Goal: Information Seeking & Learning: Learn about a topic

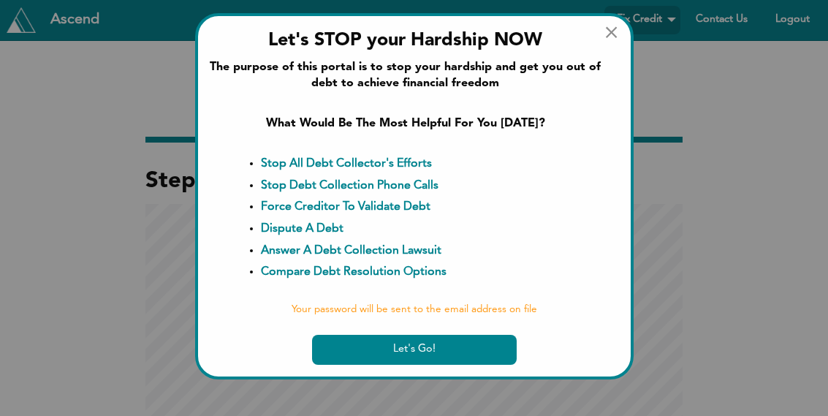
scroll to position [2130, 828]
click at [610, 29] on span "×" at bounding box center [611, 33] width 15 height 23
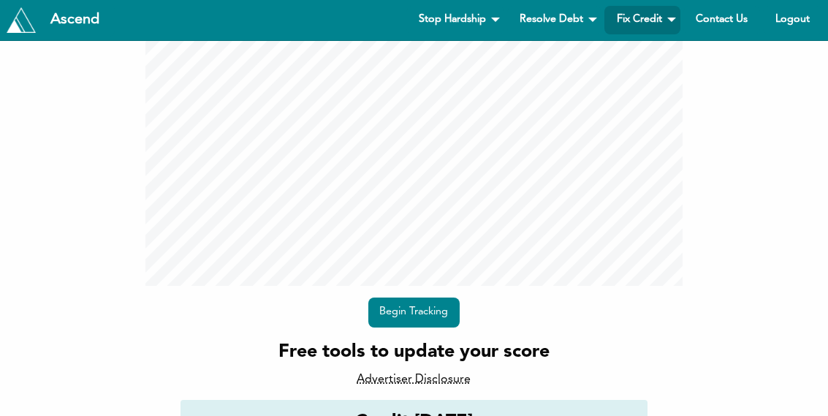
scroll to position [192, 0]
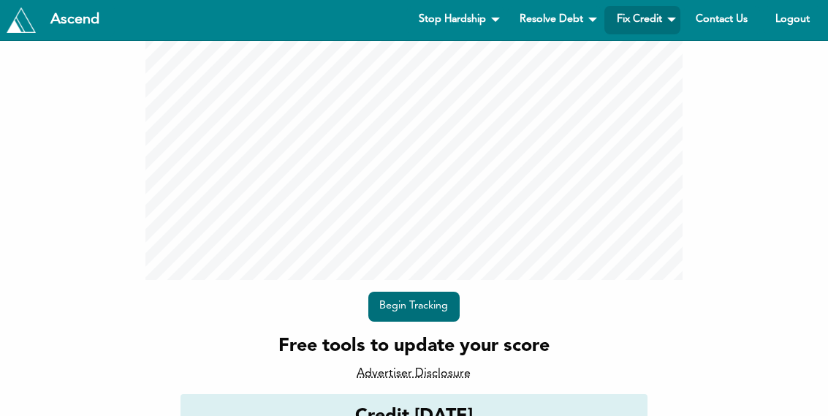
click at [429, 302] on link "Begin Tracking" at bounding box center [413, 307] width 91 height 30
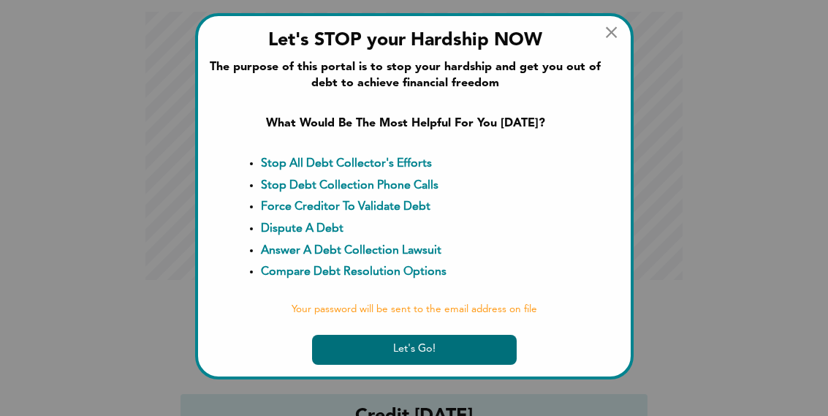
click at [415, 343] on button "Let's Go!" at bounding box center [414, 350] width 205 height 30
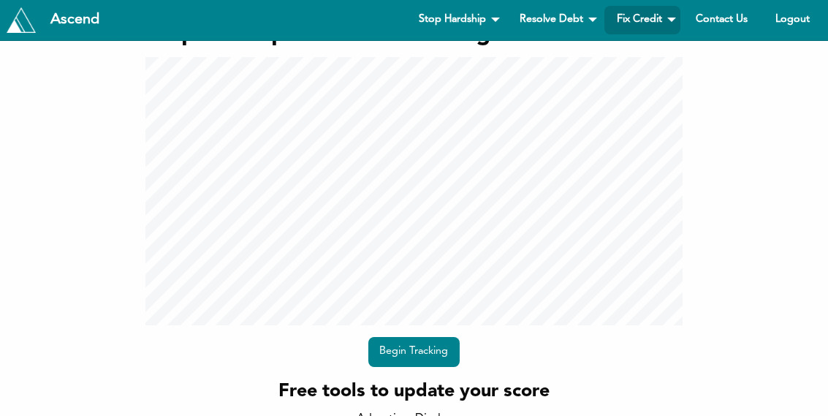
scroll to position [146, 0]
click at [427, 345] on link "Begin Tracking" at bounding box center [413, 353] width 91 height 30
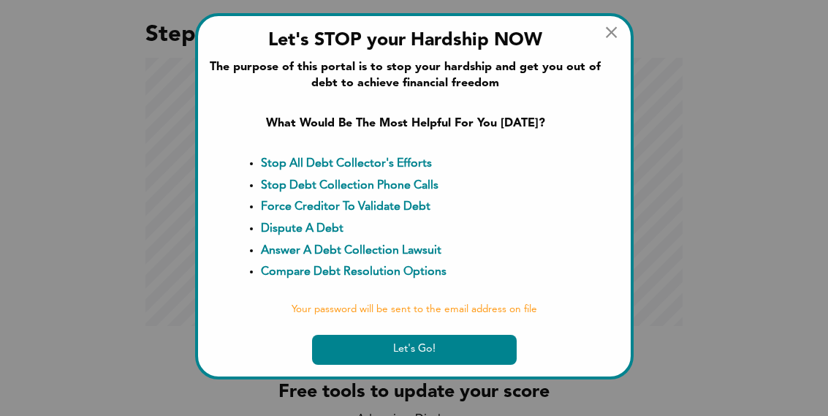
scroll to position [0, 0]
click at [612, 33] on span "×" at bounding box center [611, 33] width 15 height 23
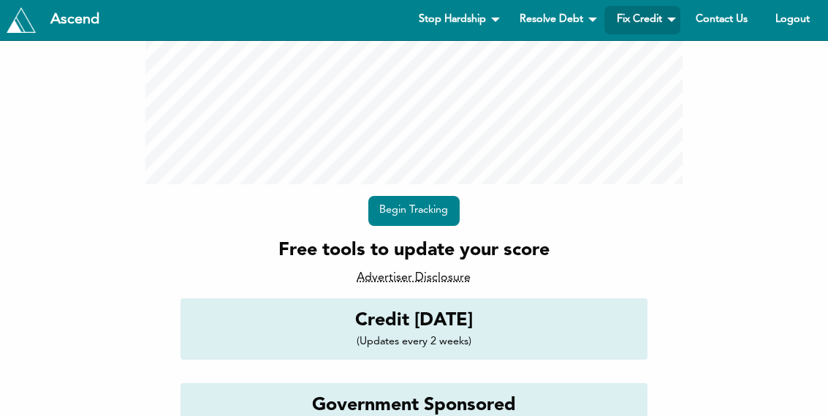
scroll to position [284, 0]
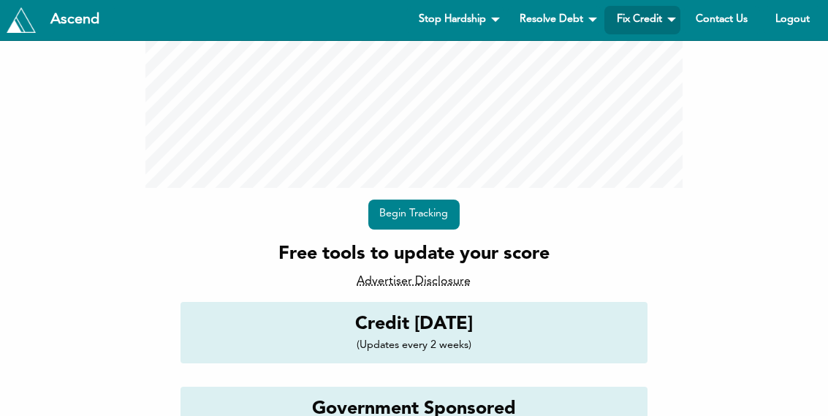
click at [534, 231] on div "Begin Tracking" at bounding box center [413, 214] width 537 height 53
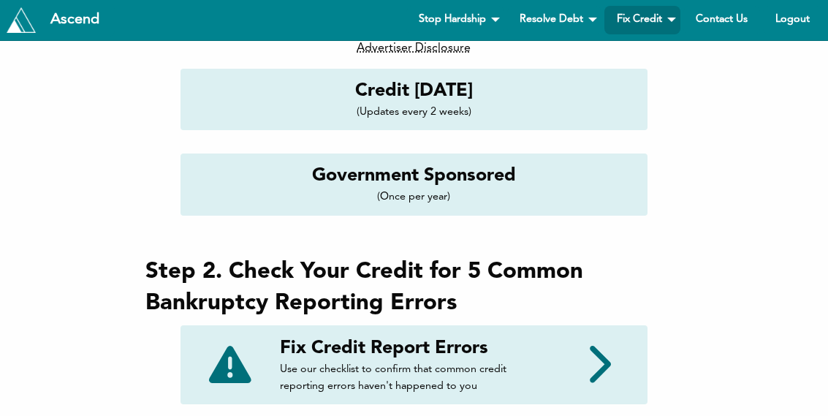
scroll to position [514, 0]
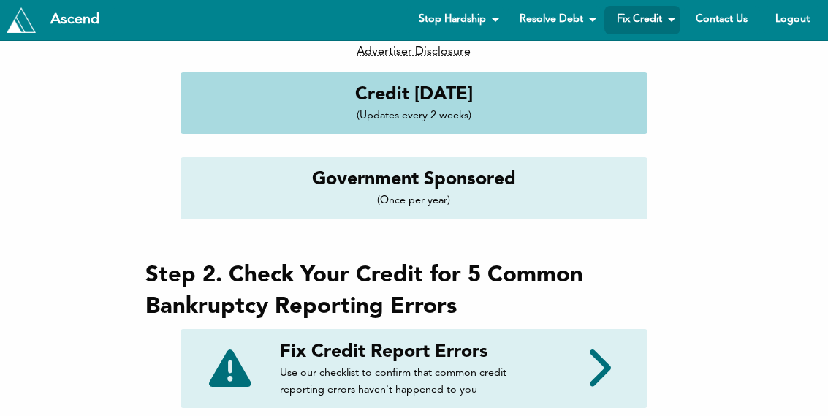
click at [493, 115] on p "(Updates every 2 weeks)" at bounding box center [413, 115] width 445 height 17
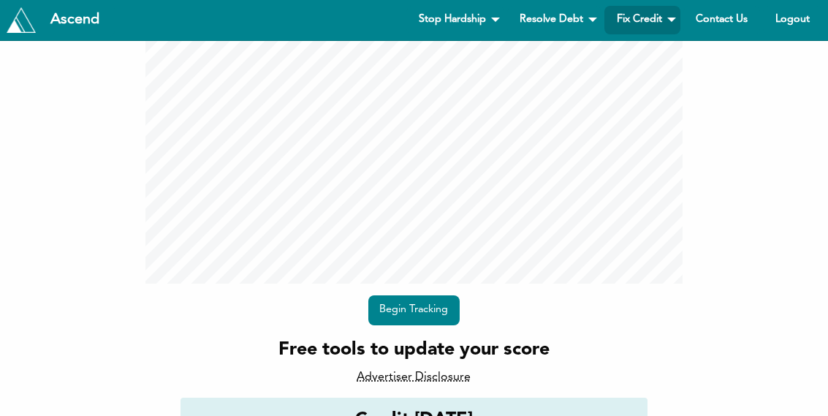
scroll to position [139, 0]
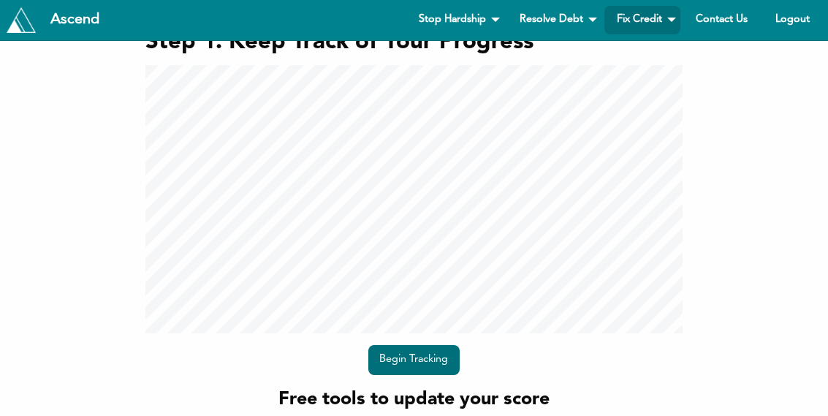
click at [423, 354] on link "Begin Tracking" at bounding box center [413, 360] width 91 height 30
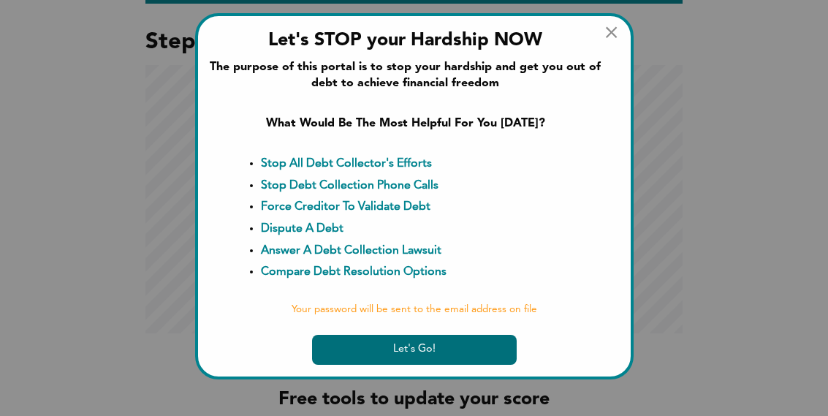
click at [422, 343] on button "Let's Go!" at bounding box center [414, 350] width 205 height 30
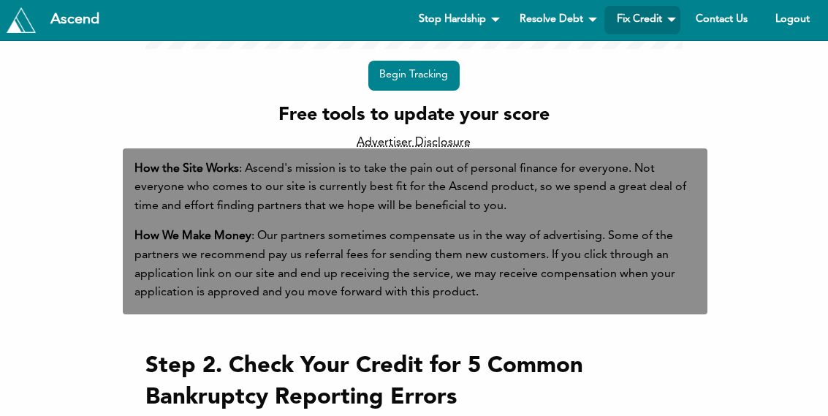
scroll to position [430, 0]
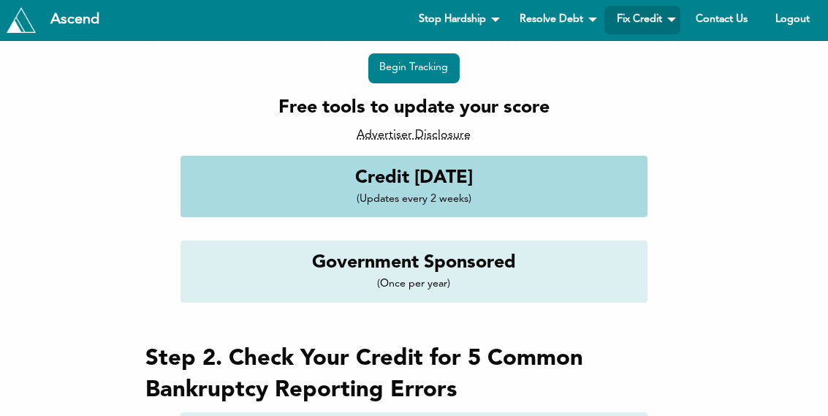
click at [422, 178] on h4 "Credit [DATE]" at bounding box center [413, 178] width 445 height 26
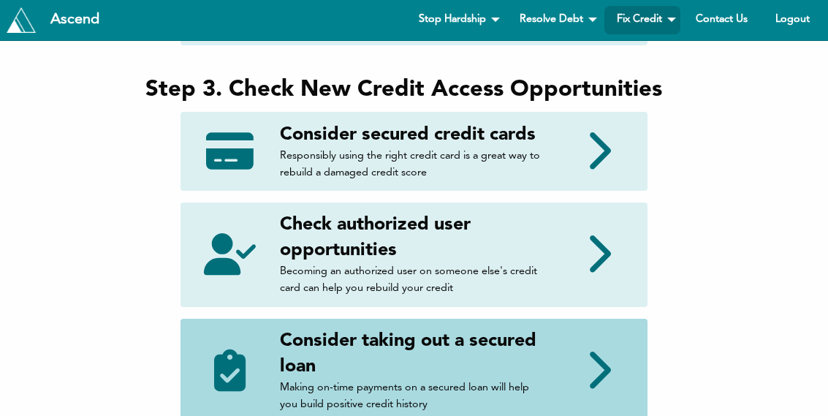
scroll to position [876, 0]
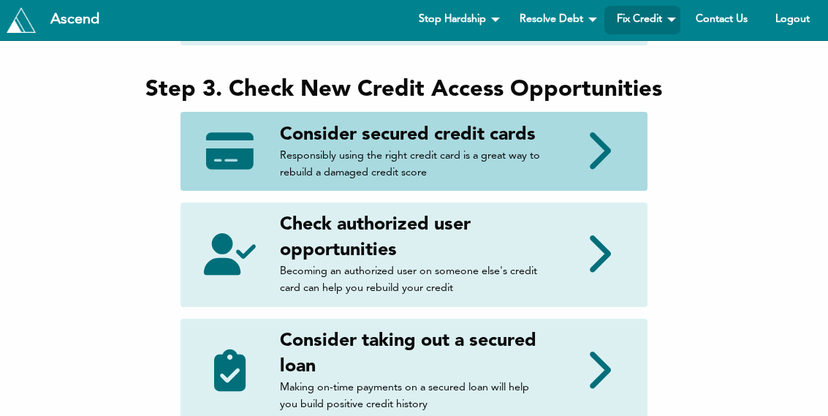
click at [534, 139] on h4 "Consider secured credit cards" at bounding box center [413, 135] width 267 height 26
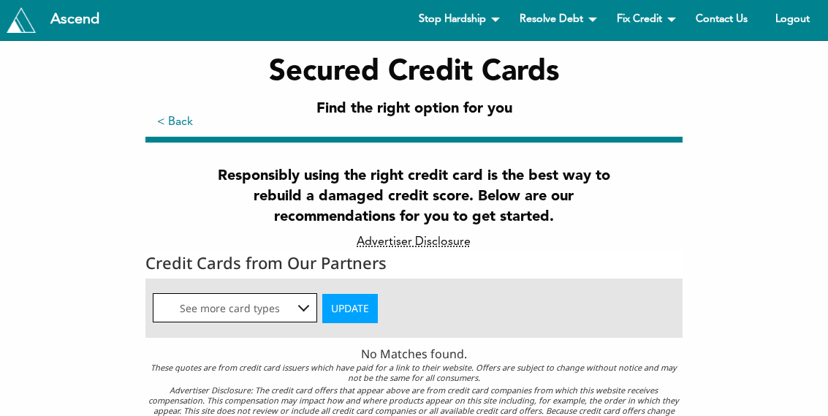
click at [306, 307] on div at bounding box center [304, 306] width 12 height 12
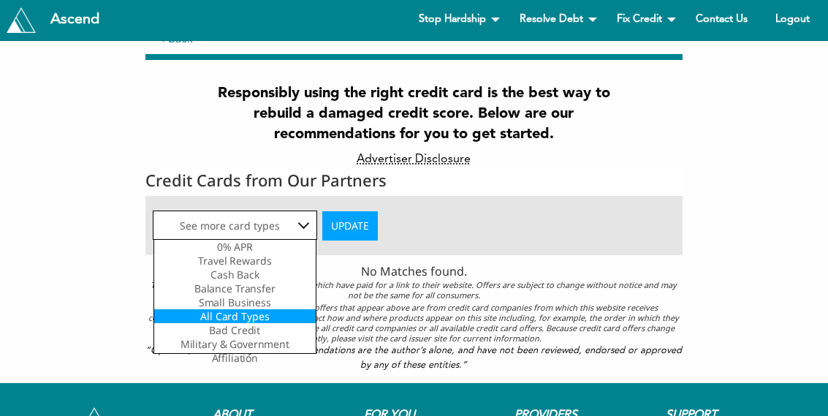
scroll to position [83, 0]
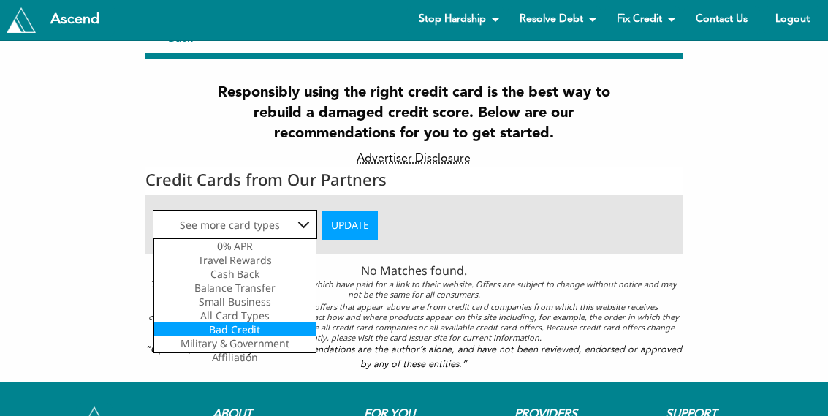
click at [297, 335] on div "Bad Credit" at bounding box center [235, 329] width 162 height 14
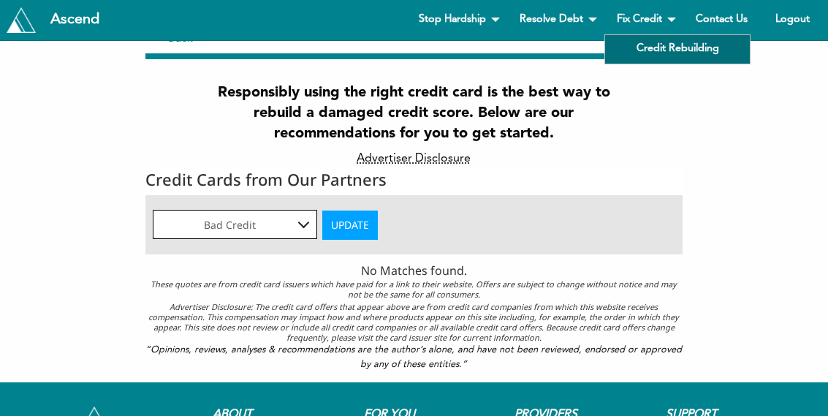
click at [658, 43] on link "Credit Rebuilding" at bounding box center [677, 49] width 145 height 29
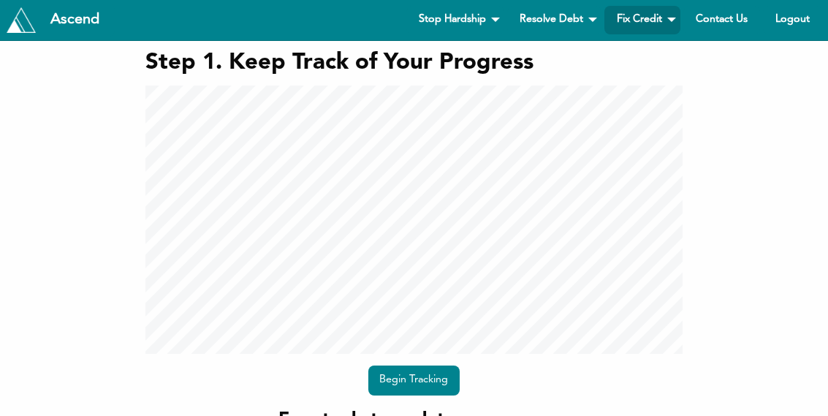
scroll to position [100, 0]
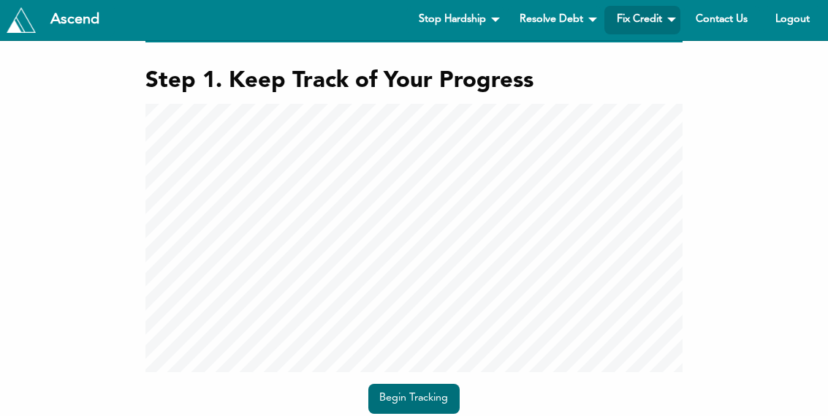
click at [428, 395] on link "Begin Tracking" at bounding box center [413, 399] width 91 height 30
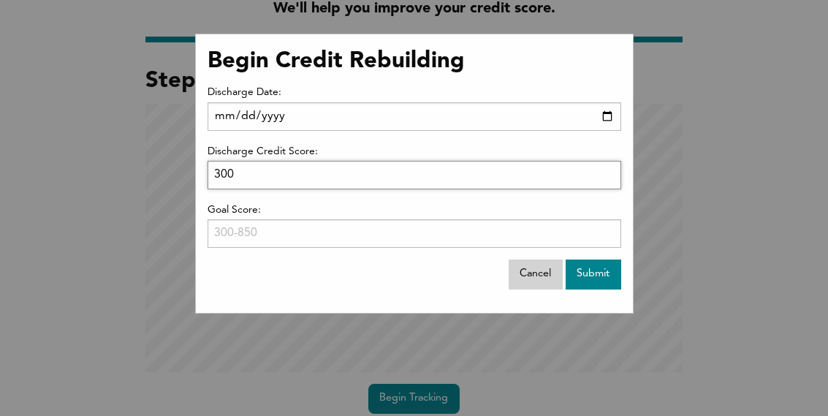
click at [607, 176] on input "300" at bounding box center [415, 175] width 414 height 29
click at [607, 170] on input "301" at bounding box center [415, 175] width 414 height 29
click at [488, 175] on input "301" at bounding box center [415, 175] width 414 height 29
type input "3"
click at [359, 235] on input "Goal Score:" at bounding box center [415, 233] width 414 height 29
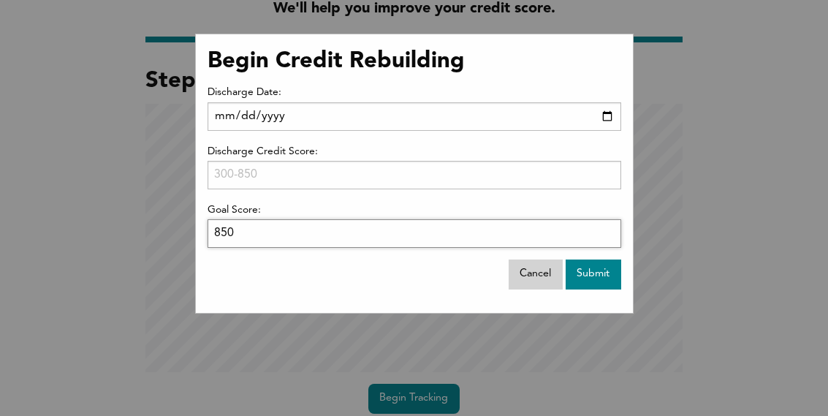
type input "850"
click at [219, 170] on input "Discharge Credit Score:" at bounding box center [415, 175] width 414 height 29
type input "532"
click at [331, 119] on input "[DATE]" at bounding box center [415, 116] width 414 height 29
type input "2025-09-18"
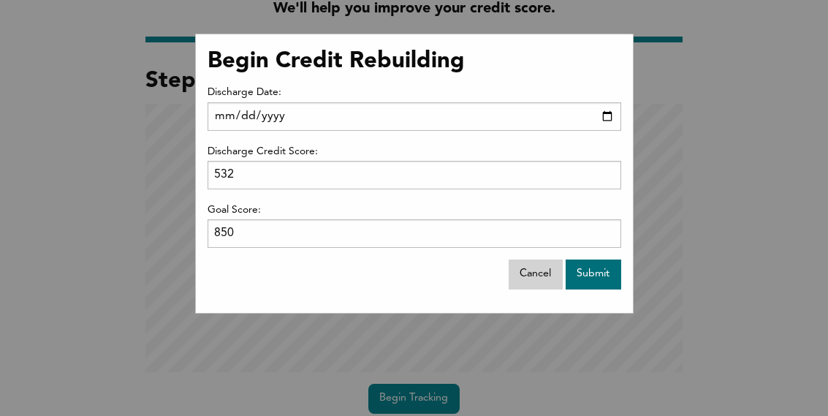
click at [585, 272] on input "Submit" at bounding box center [594, 274] width 56 height 30
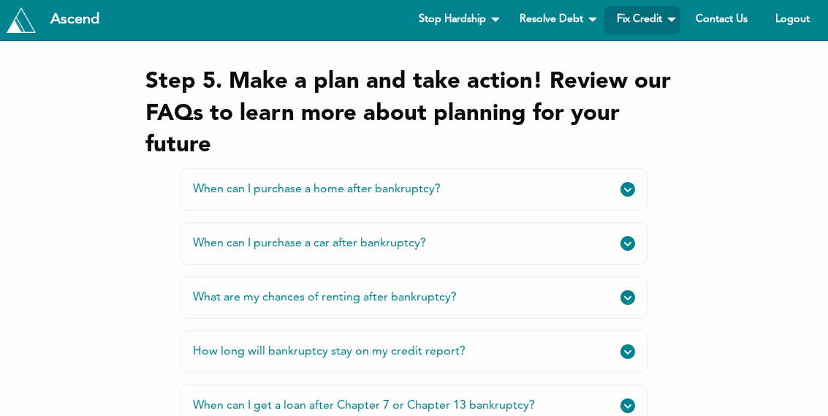
scroll to position [1442, 0]
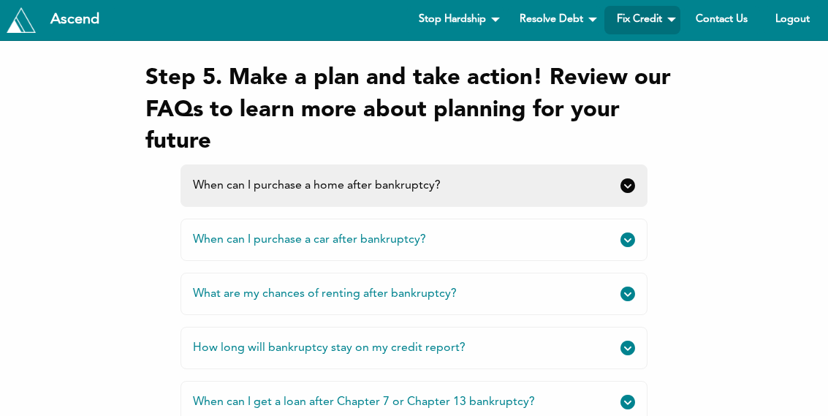
click at [574, 176] on link "When can I purchase a home after bankruptcy?" at bounding box center [414, 185] width 467 height 42
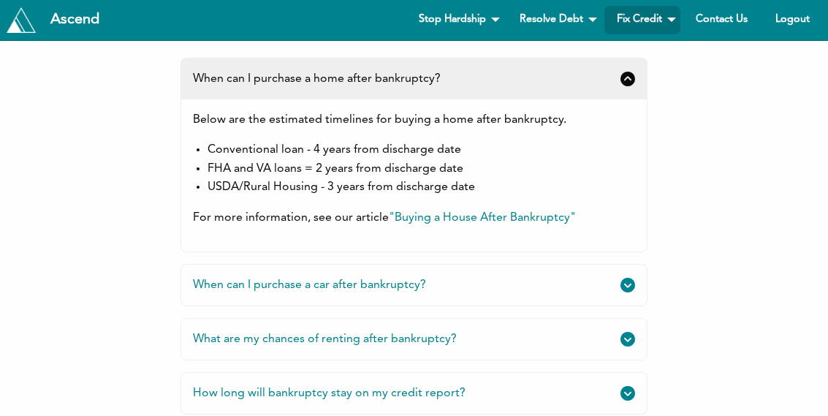
scroll to position [1557, 0]
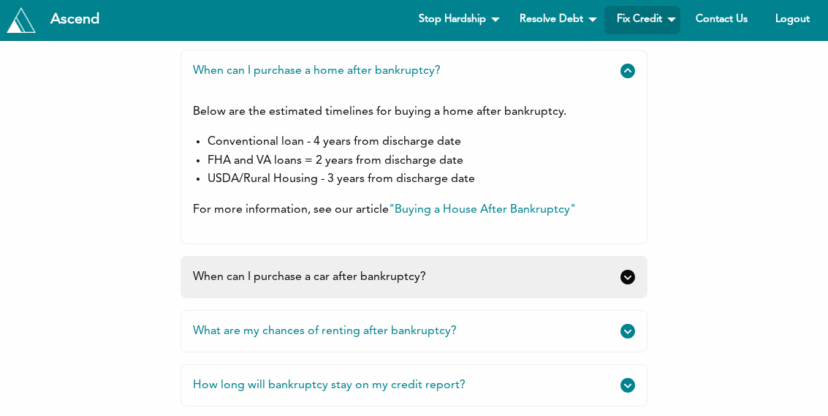
click at [625, 279] on link "When can I purchase a car after bankruptcy?" at bounding box center [414, 277] width 467 height 42
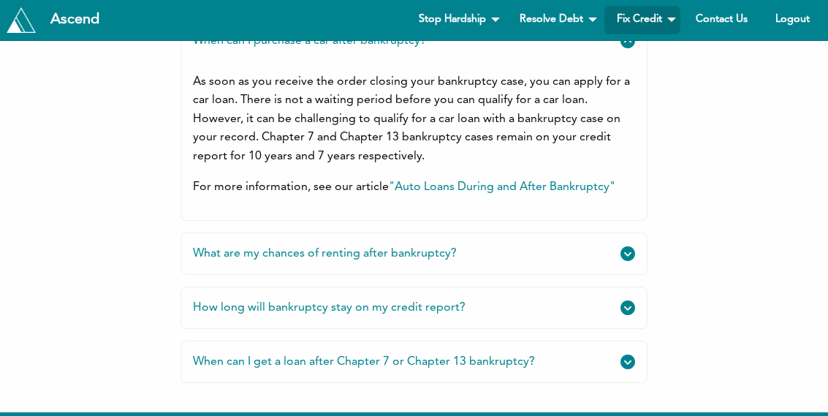
scroll to position [1650, 0]
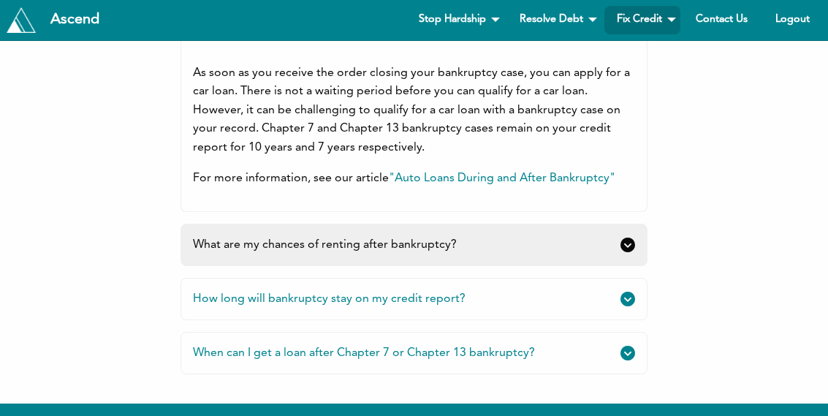
click at [594, 247] on link "What are my chances of renting after bankruptcy?" at bounding box center [414, 245] width 467 height 42
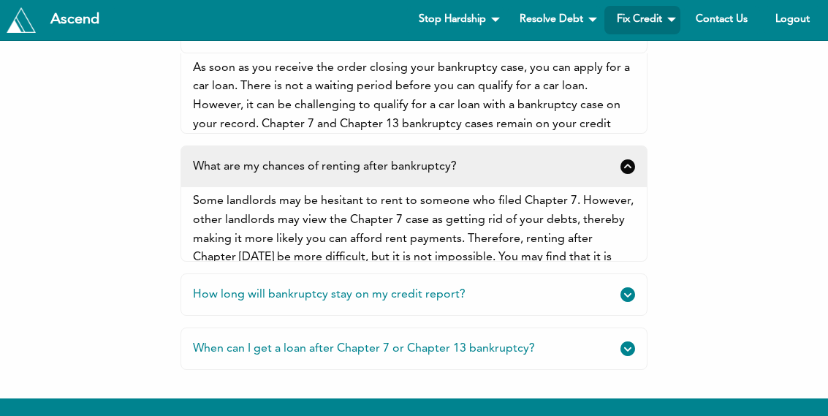
scroll to position [2287, 828]
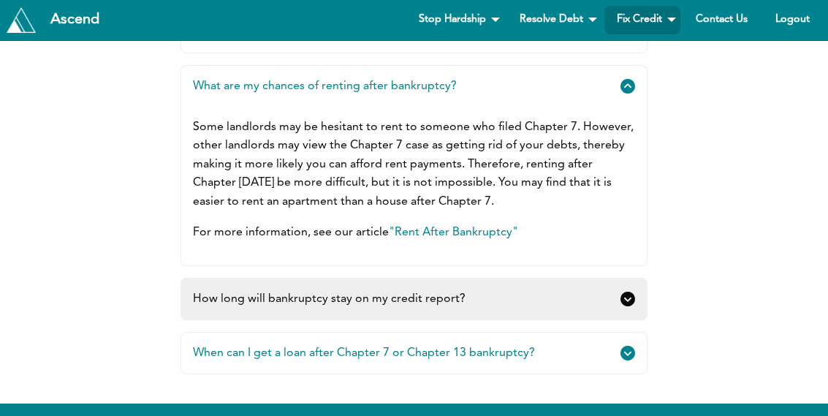
click at [608, 289] on link "How long will bankruptcy stay on my credit report?" at bounding box center [414, 299] width 467 height 42
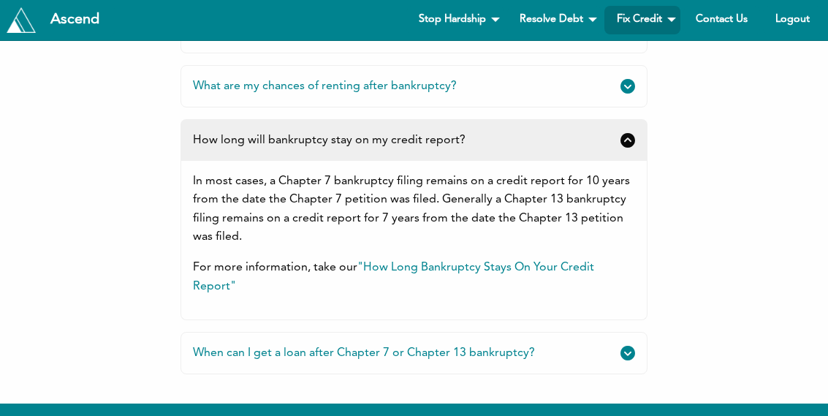
scroll to position [728556, 730015]
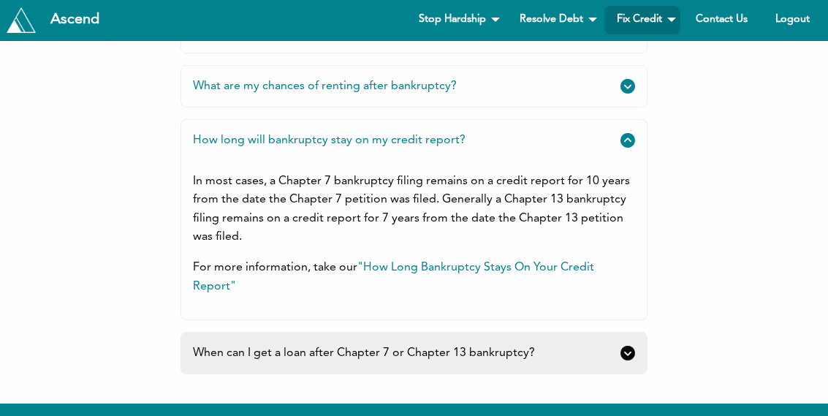
click at [561, 350] on link "When can I get a loan after Chapter 7 or Chapter 13 bankruptcy?" at bounding box center [414, 353] width 467 height 42
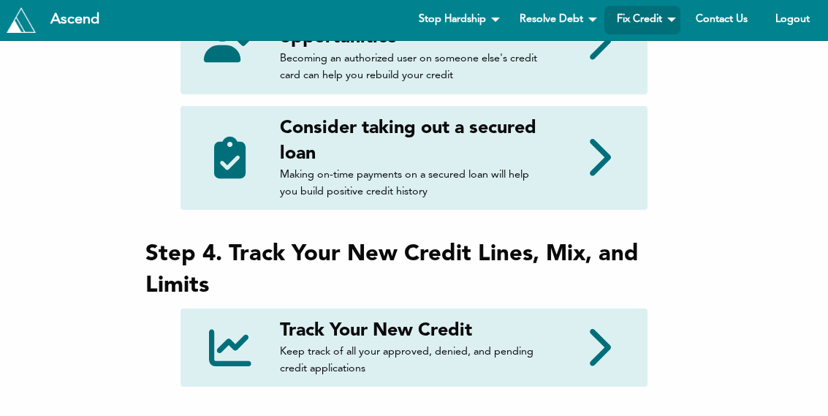
scroll to position [1090, 0]
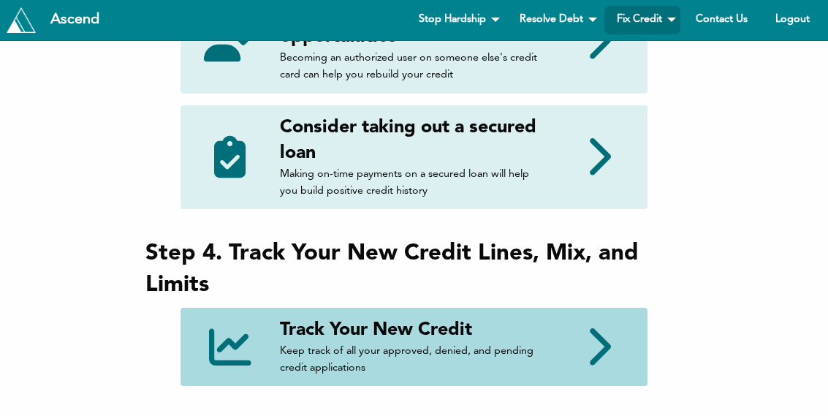
click at [474, 347] on p "Keep track of all your approved, denied, and pending credit applications" at bounding box center [413, 360] width 267 height 34
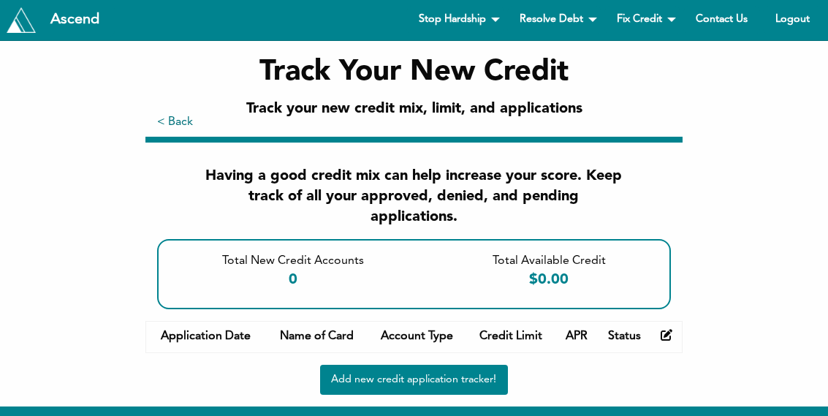
click at [178, 120] on link "< Back" at bounding box center [175, 122] width 36 height 18
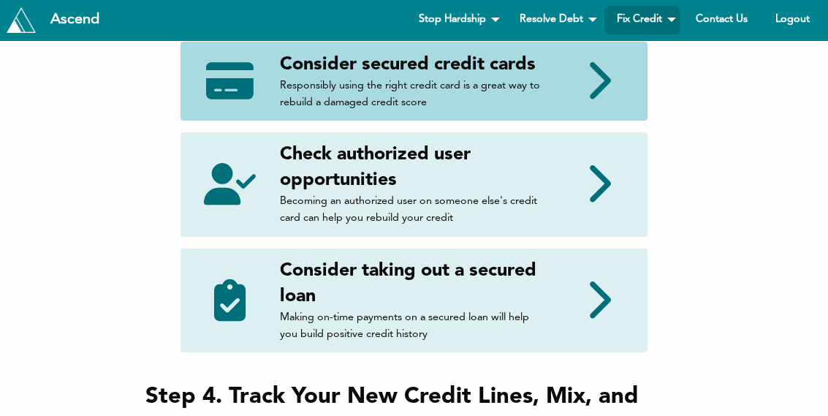
scroll to position [949, 0]
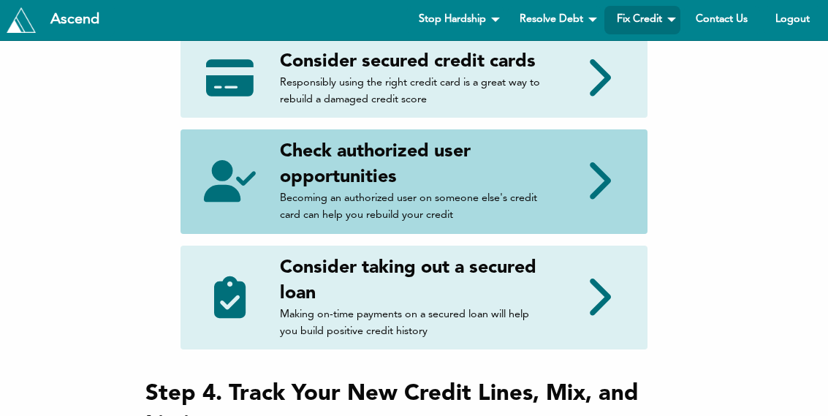
click at [337, 162] on h4 "Check authorized user opportunities" at bounding box center [413, 164] width 267 height 51
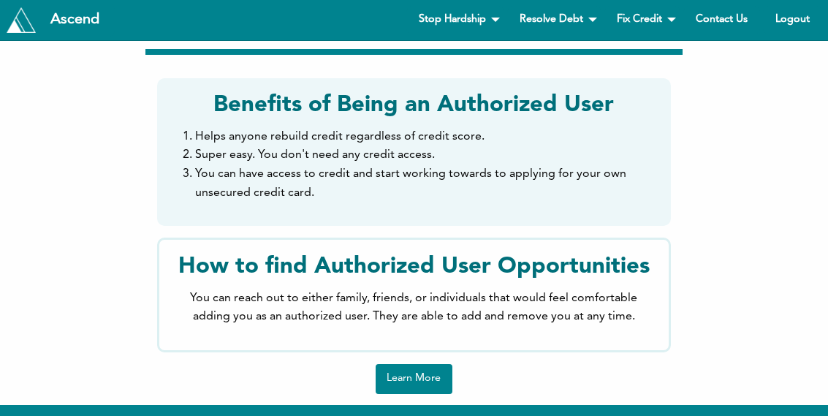
scroll to position [88, 0]
click at [449, 304] on p "You can reach out to either family, friends, or individuals that would feel com…" at bounding box center [414, 307] width 486 height 37
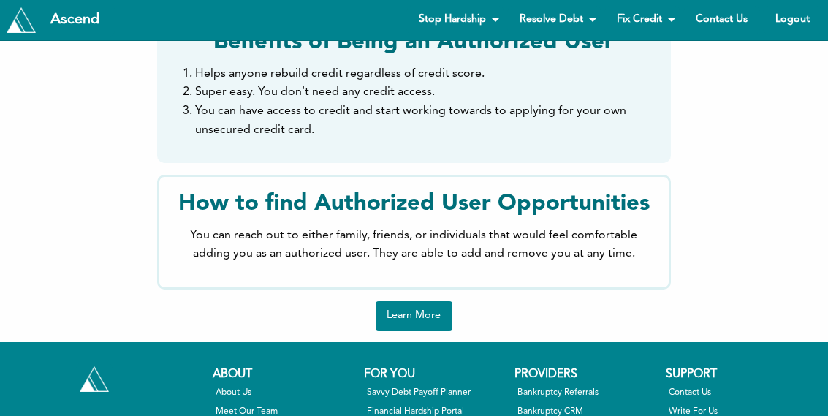
scroll to position [170, 0]
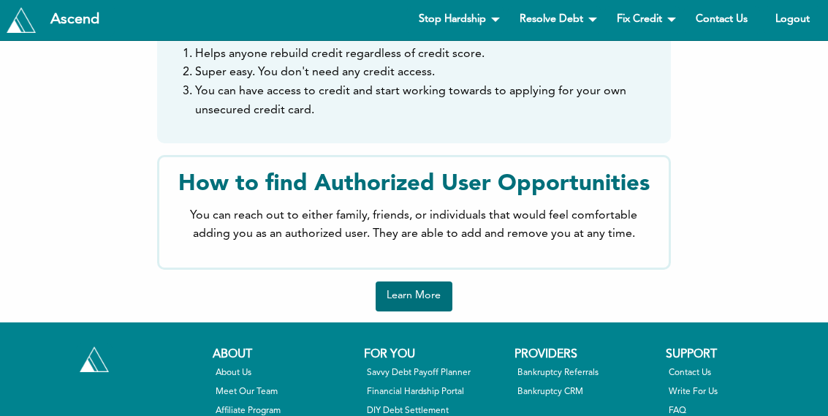
click at [422, 284] on link "Learn More" at bounding box center [414, 296] width 77 height 30
